Goal: Information Seeking & Learning: Learn about a topic

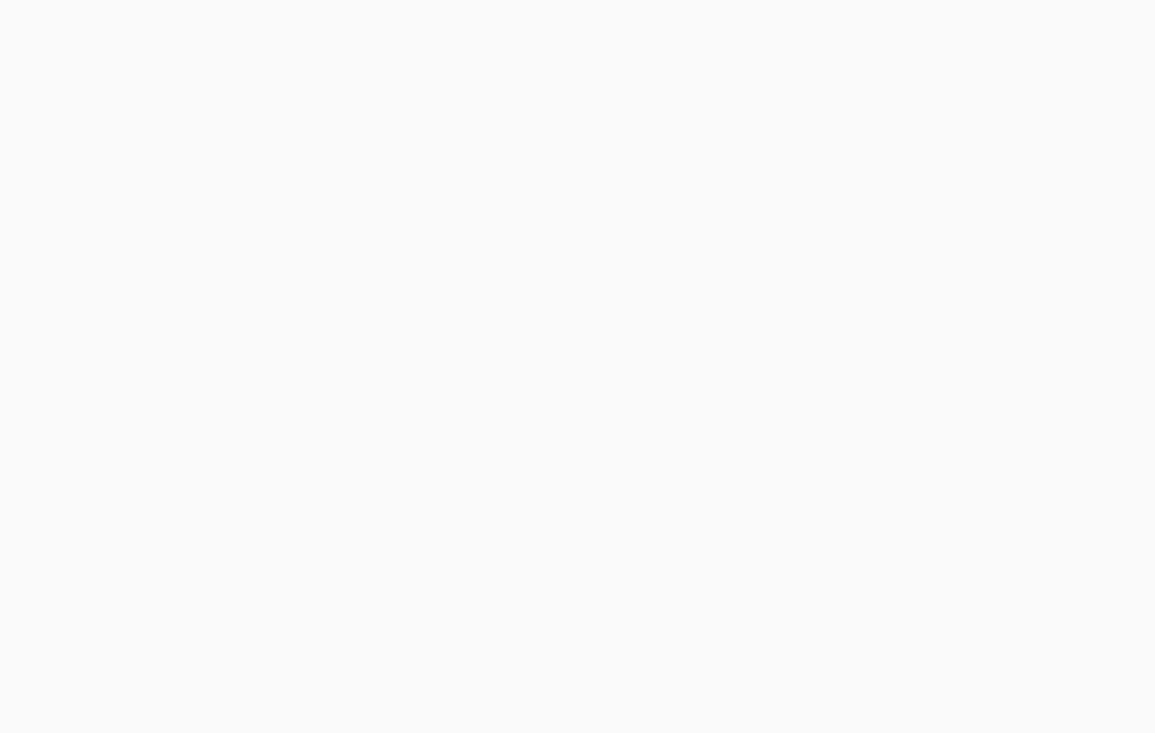
scroll to position [110, 0]
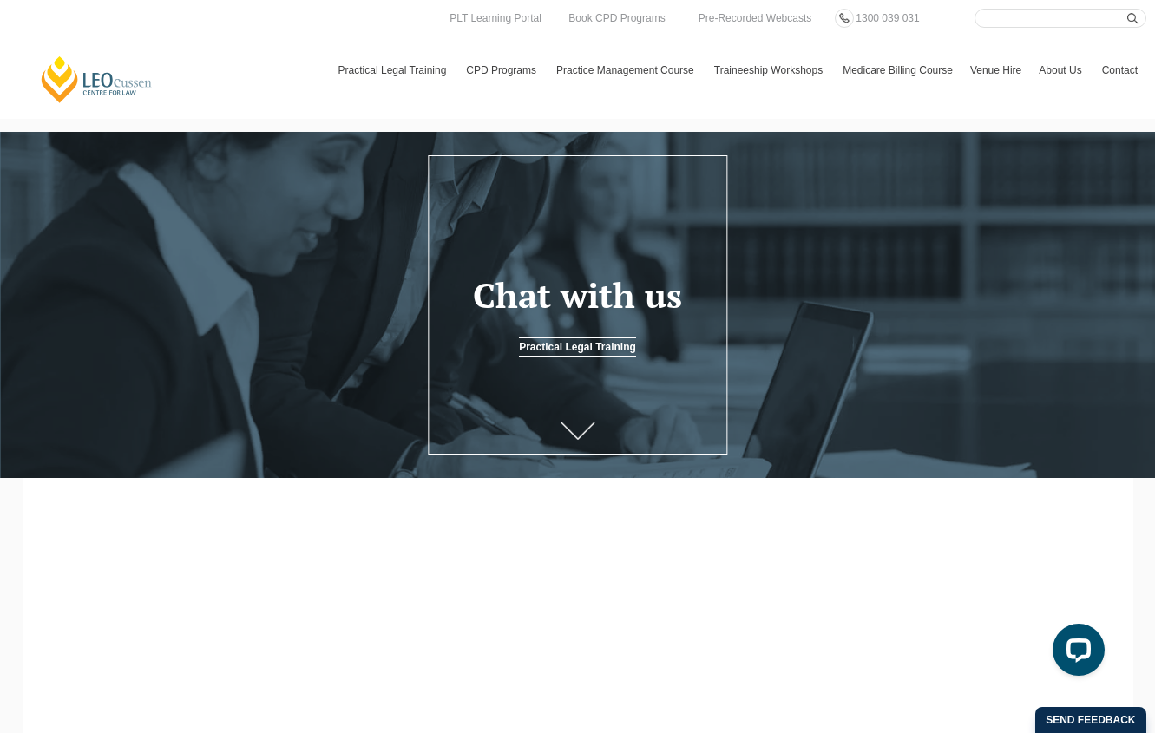
click at [572, 429] on icon at bounding box center [578, 431] width 35 height 17
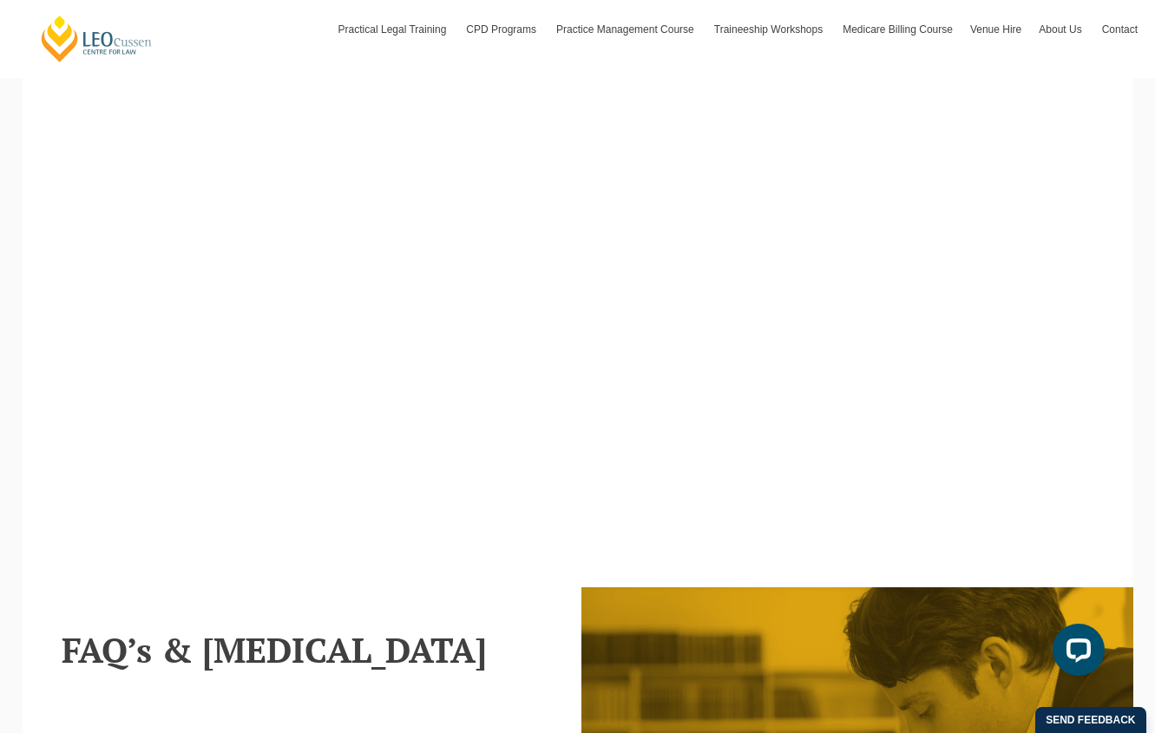
scroll to position [694, 0]
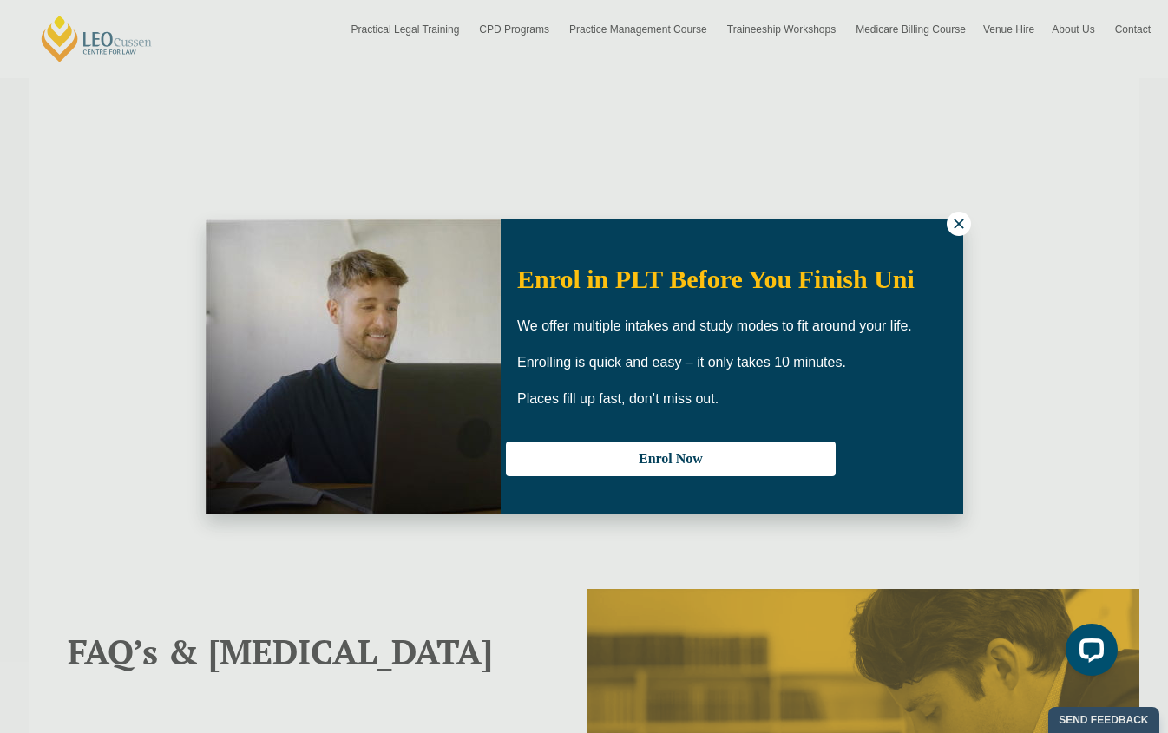
click at [956, 226] on icon at bounding box center [959, 224] width 10 height 10
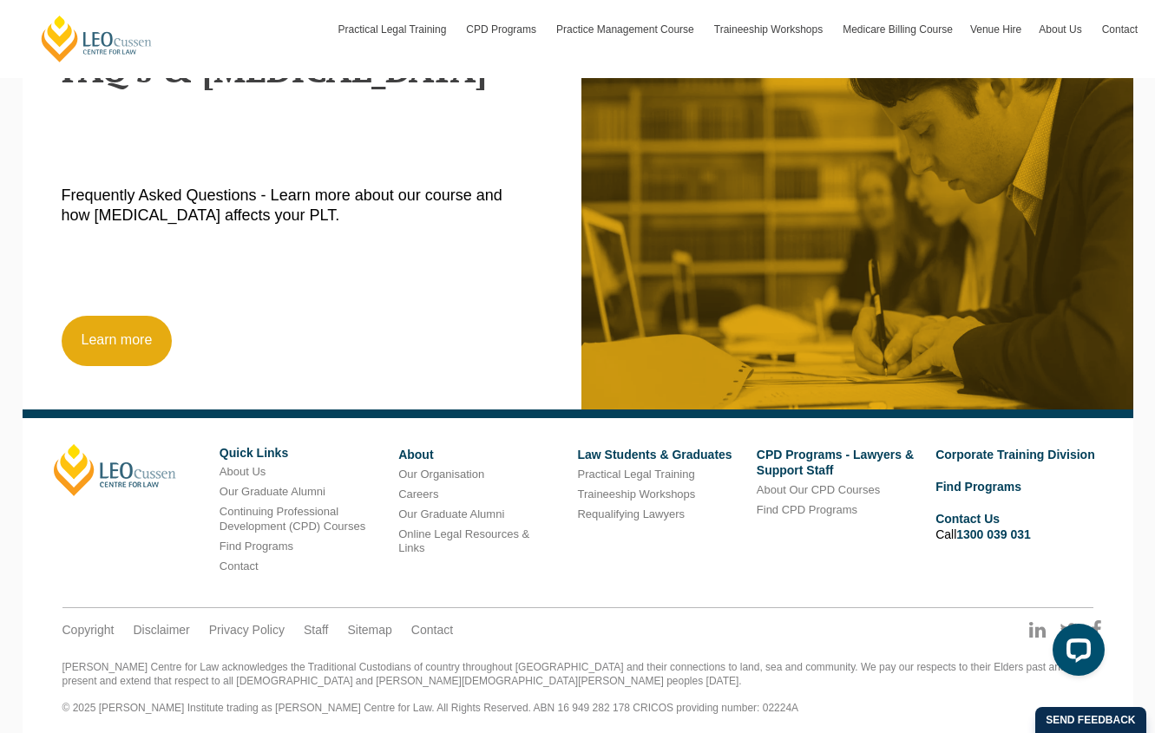
scroll to position [1286, 0]
